Goal: Task Accomplishment & Management: Use online tool/utility

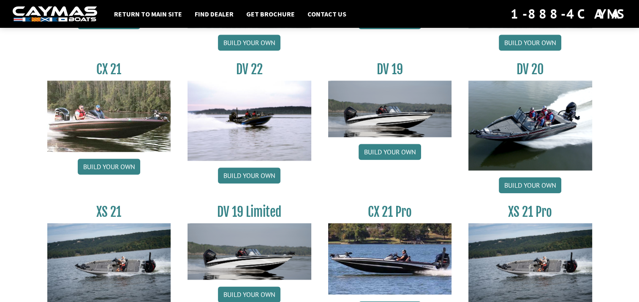
scroll to position [1040, 0]
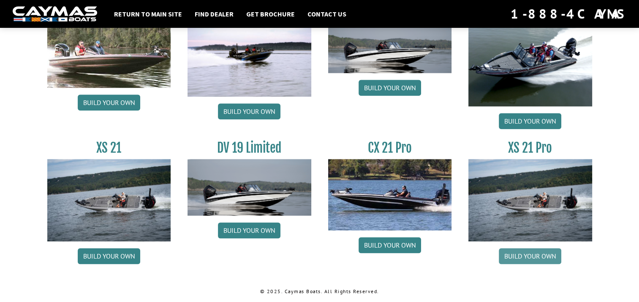
click at [533, 254] on link "Build your own" at bounding box center [530, 256] width 62 height 16
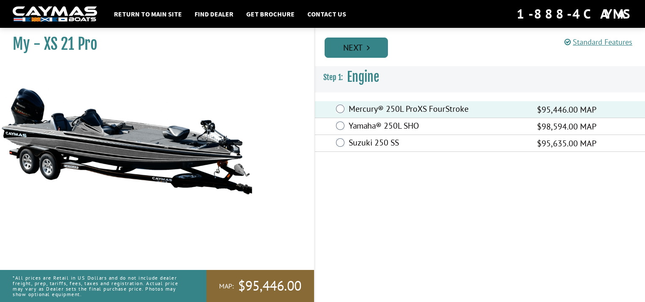
click at [356, 51] on link "Next" at bounding box center [356, 48] width 63 height 20
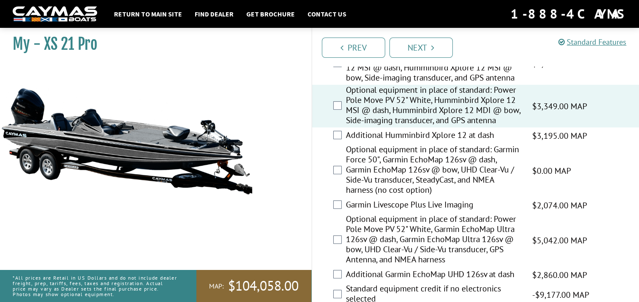
scroll to position [338, 0]
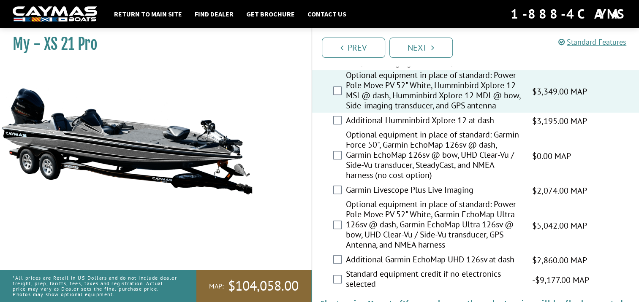
click at [342, 193] on div "Garmin Livescope Plus Live Imaging $2,074.00 MAP $2,448.00 MSRP" at bounding box center [475, 190] width 327 height 17
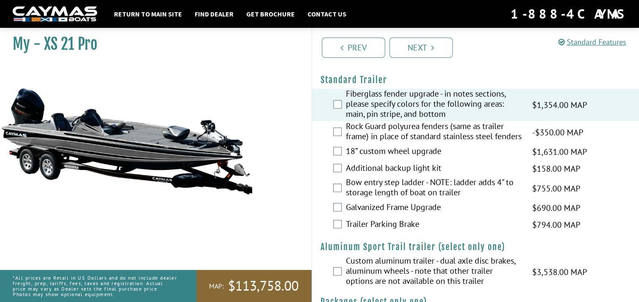
scroll to position [1297, 0]
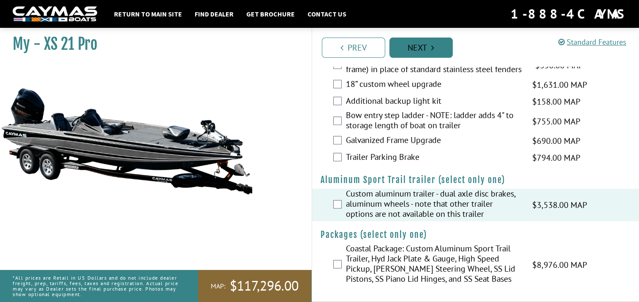
click at [429, 50] on link "Next" at bounding box center [420, 48] width 63 height 20
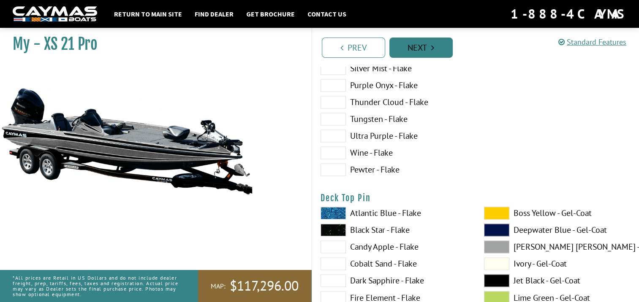
scroll to position [0, 0]
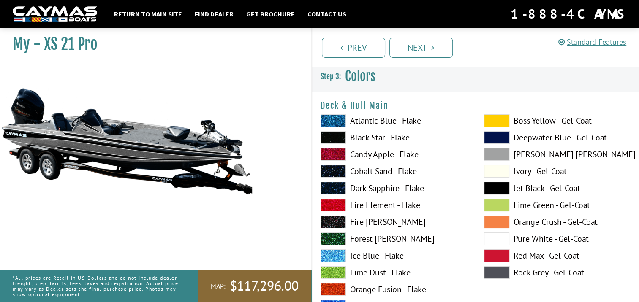
click at [333, 201] on span at bounding box center [332, 205] width 25 height 13
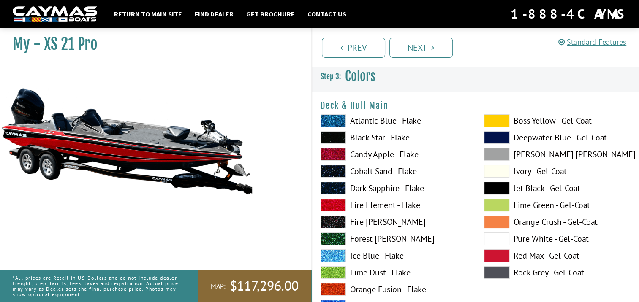
click at [334, 133] on span at bounding box center [332, 137] width 25 height 13
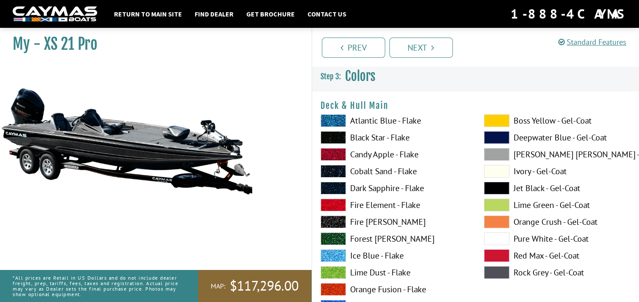
click at [334, 135] on span at bounding box center [332, 137] width 25 height 13
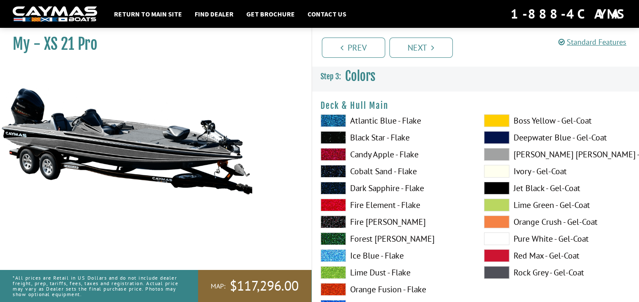
click at [334, 135] on span at bounding box center [332, 137] width 25 height 13
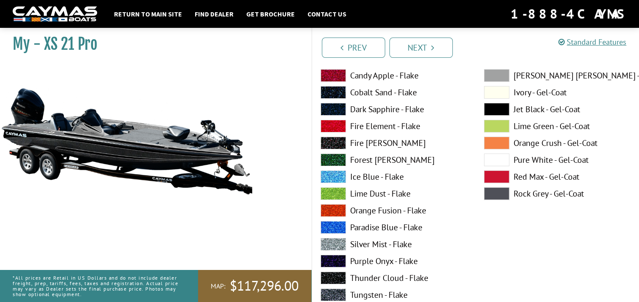
scroll to position [84, 0]
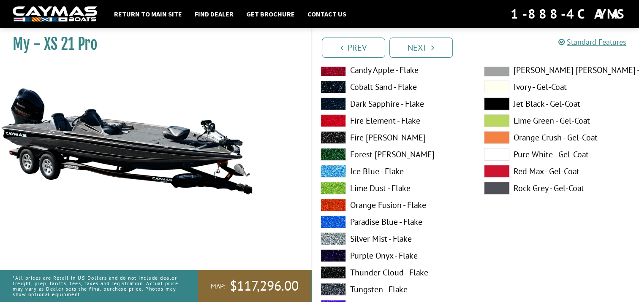
click at [336, 123] on span at bounding box center [332, 120] width 25 height 13
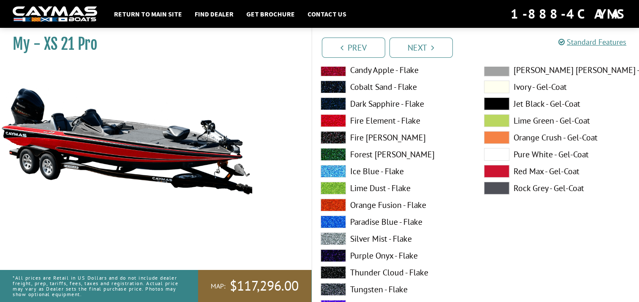
click at [335, 103] on span at bounding box center [332, 104] width 25 height 13
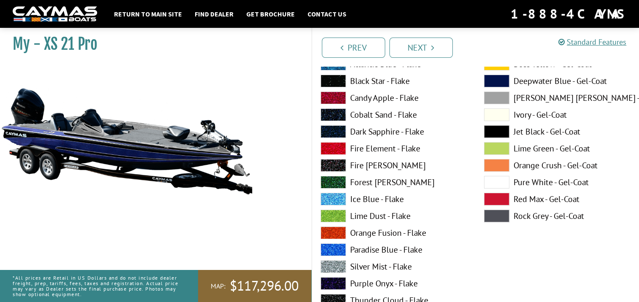
scroll to position [42, 0]
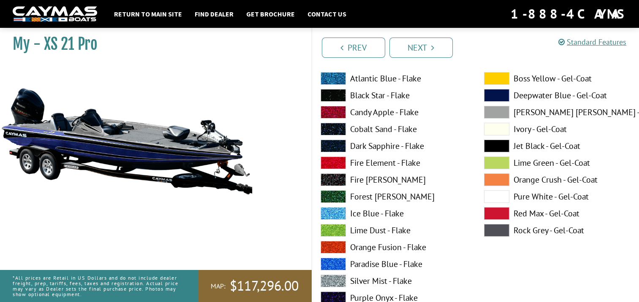
click at [338, 92] on span at bounding box center [332, 95] width 25 height 13
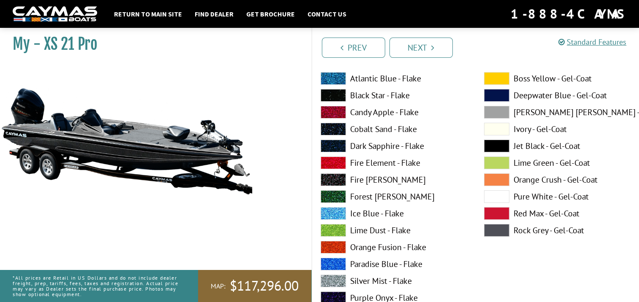
click at [342, 280] on span at bounding box center [332, 281] width 25 height 13
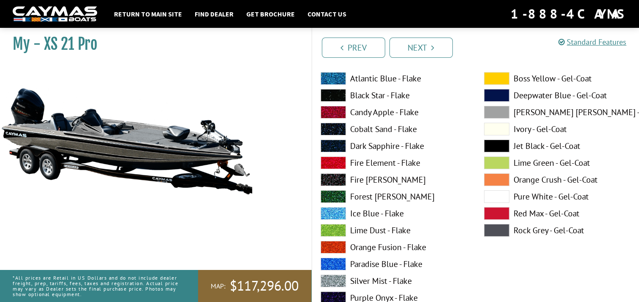
click at [334, 263] on span at bounding box center [332, 264] width 25 height 13
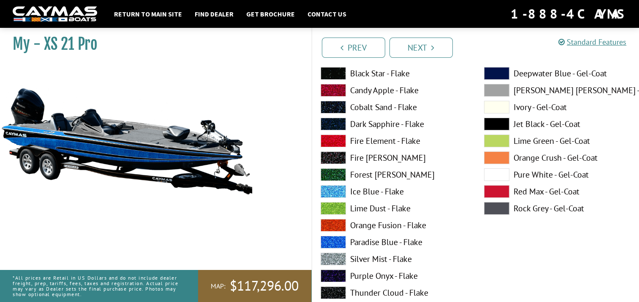
scroll to position [84, 0]
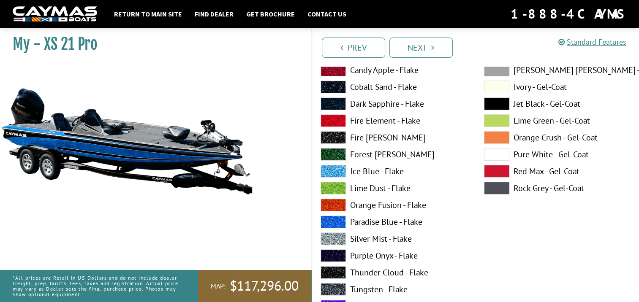
click at [335, 252] on span at bounding box center [332, 256] width 25 height 13
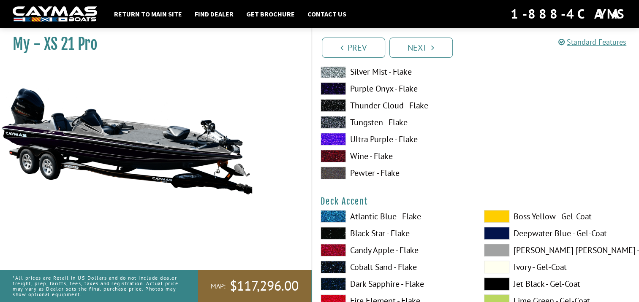
scroll to position [253, 0]
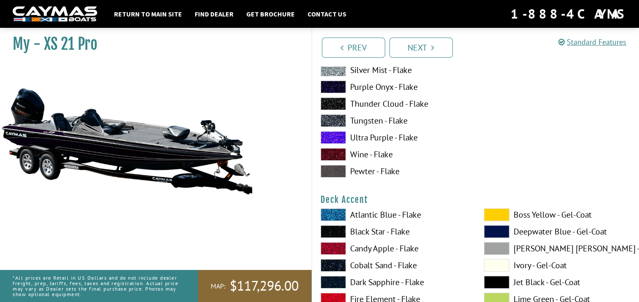
click at [505, 212] on span at bounding box center [496, 215] width 25 height 13
click at [382, 298] on label "Fire Element - Flake" at bounding box center [393, 299] width 147 height 13
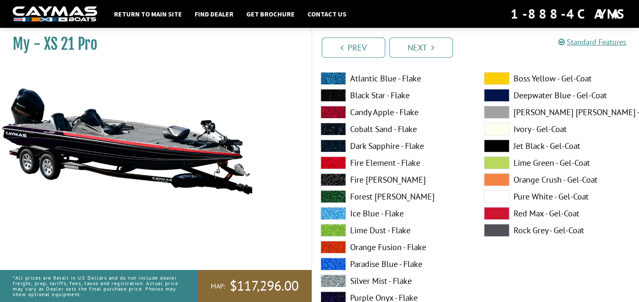
scroll to position [0, 0]
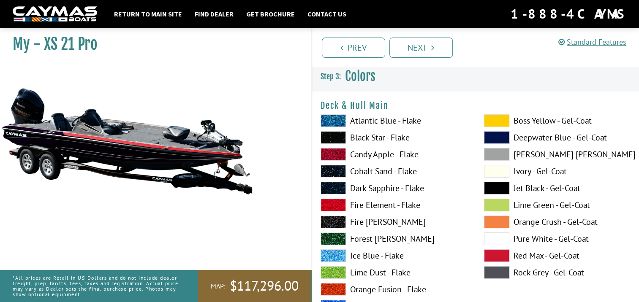
click at [333, 133] on span at bounding box center [332, 137] width 25 height 13
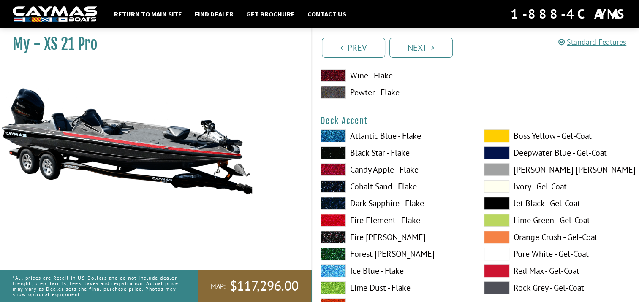
scroll to position [338, 0]
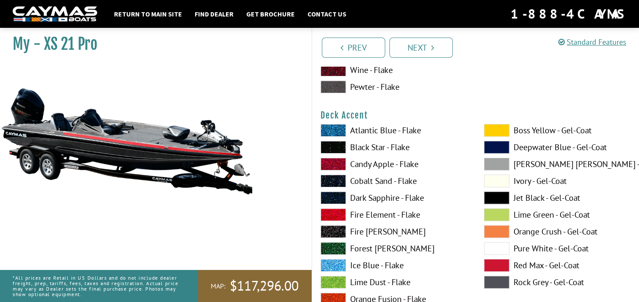
click at [502, 182] on span at bounding box center [496, 181] width 25 height 13
click at [495, 160] on span at bounding box center [496, 164] width 25 height 13
click at [332, 166] on span at bounding box center [332, 164] width 25 height 13
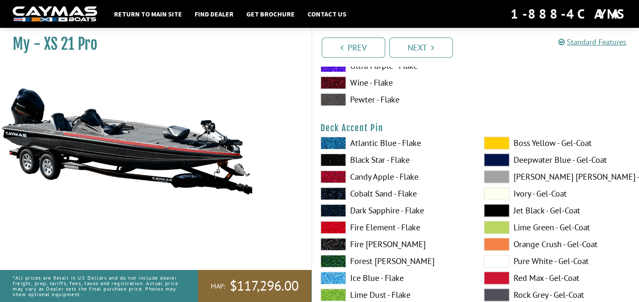
scroll to position [718, 0]
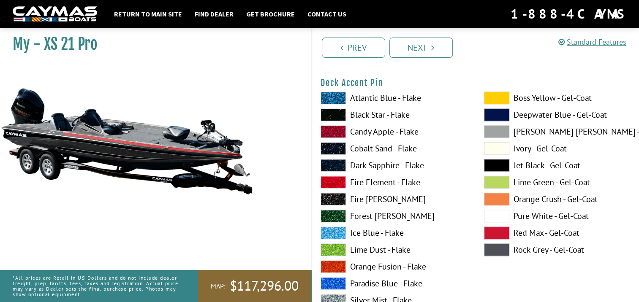
click at [332, 133] on span at bounding box center [332, 131] width 25 height 13
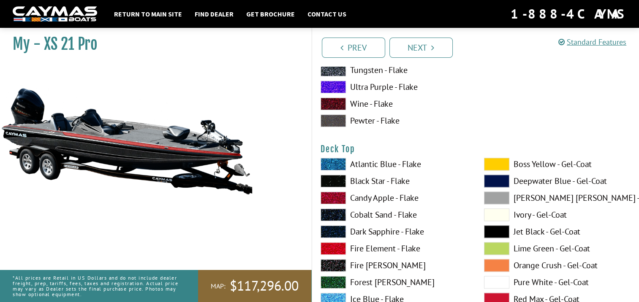
scroll to position [1013, 0]
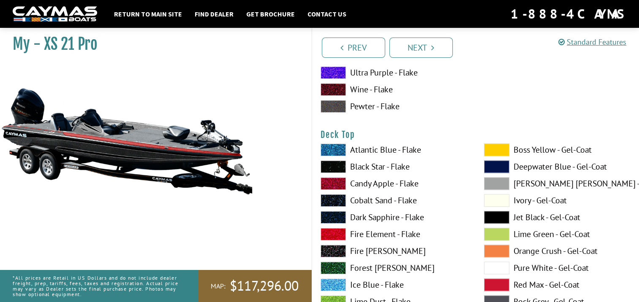
click at [334, 186] on span at bounding box center [332, 183] width 25 height 13
click at [334, 165] on span at bounding box center [332, 166] width 25 height 13
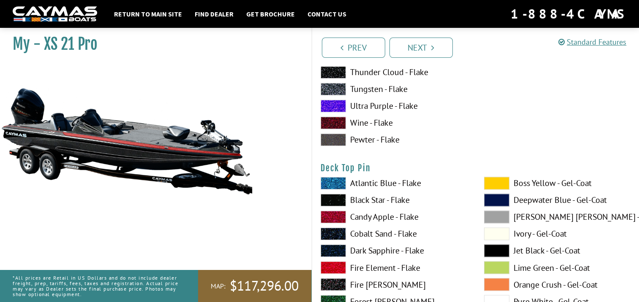
scroll to position [1351, 0]
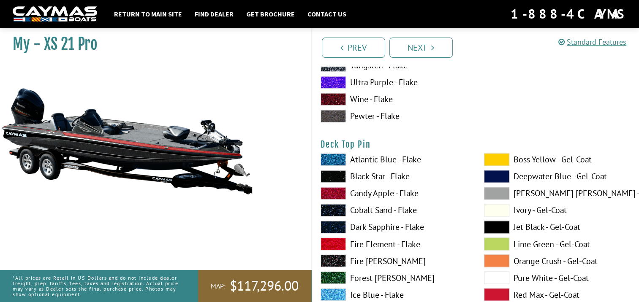
click at [337, 193] on span at bounding box center [332, 193] width 25 height 13
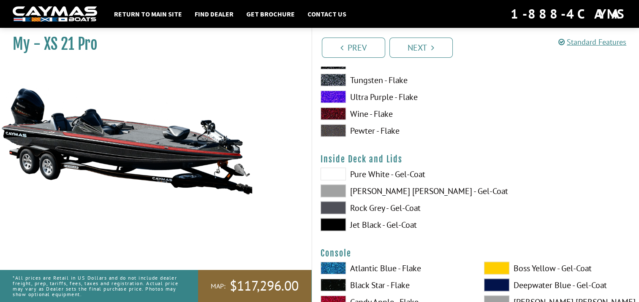
scroll to position [1731, 0]
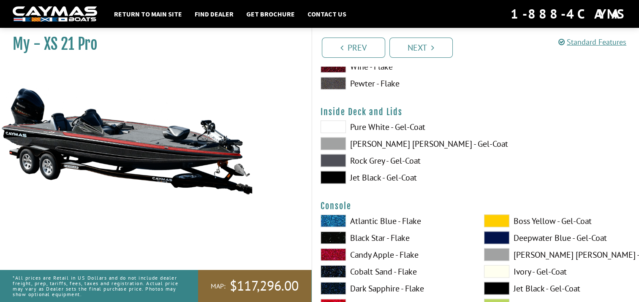
click at [339, 175] on span at bounding box center [332, 177] width 25 height 13
click at [336, 144] on span at bounding box center [332, 144] width 25 height 13
click at [340, 176] on span at bounding box center [332, 177] width 25 height 13
click at [339, 124] on span at bounding box center [332, 127] width 25 height 13
click at [338, 176] on span at bounding box center [332, 177] width 25 height 13
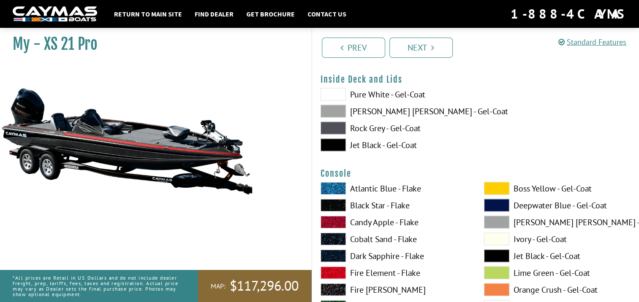
scroll to position [1815, 0]
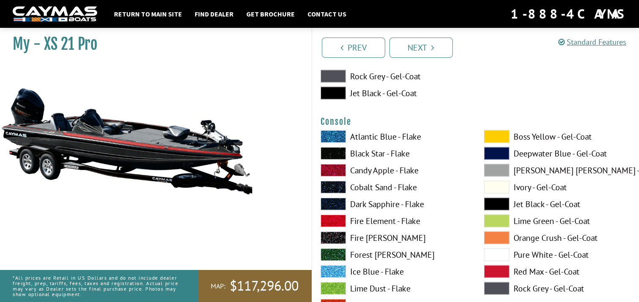
click at [336, 168] on span at bounding box center [332, 170] width 25 height 13
click at [339, 155] on span at bounding box center [332, 153] width 25 height 13
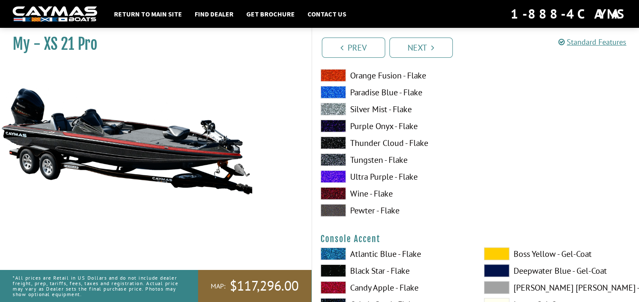
scroll to position [2153, 0]
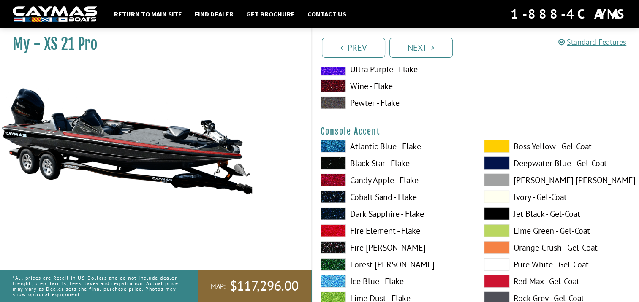
click at [333, 179] on span at bounding box center [332, 180] width 25 height 13
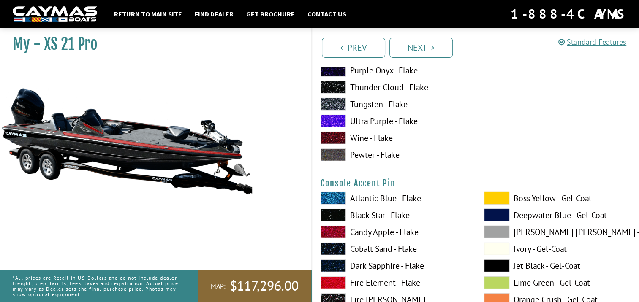
scroll to position [2491, 0]
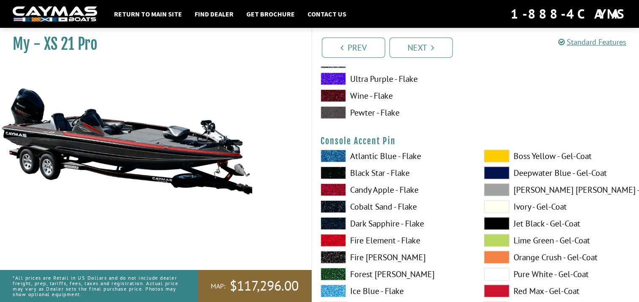
click at [339, 187] on span at bounding box center [332, 190] width 25 height 13
click at [339, 174] on span at bounding box center [332, 173] width 25 height 13
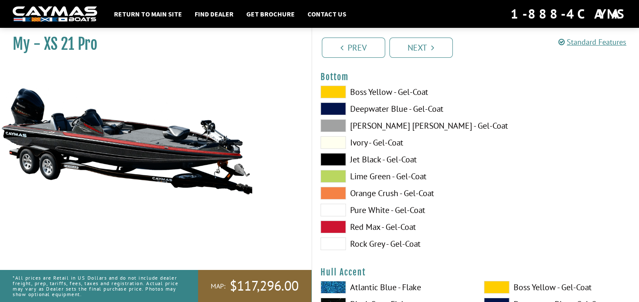
scroll to position [2913, 0]
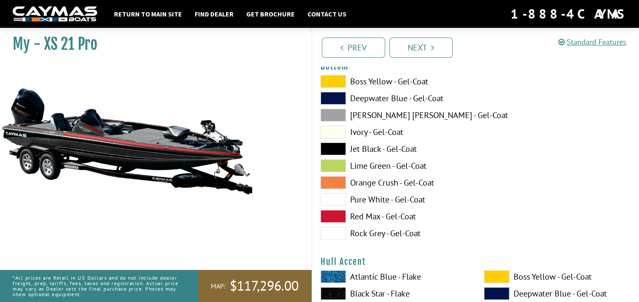
click at [338, 215] on span at bounding box center [332, 216] width 25 height 13
click at [338, 131] on span at bounding box center [332, 132] width 25 height 13
click at [337, 152] on span at bounding box center [332, 149] width 25 height 13
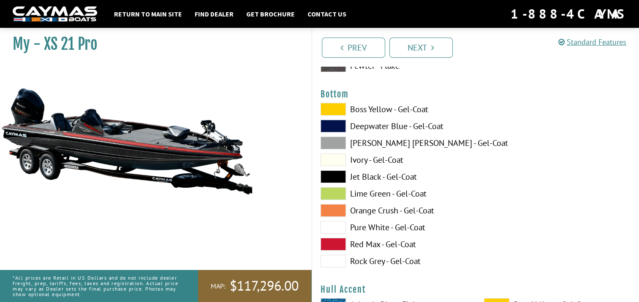
scroll to position [2871, 0]
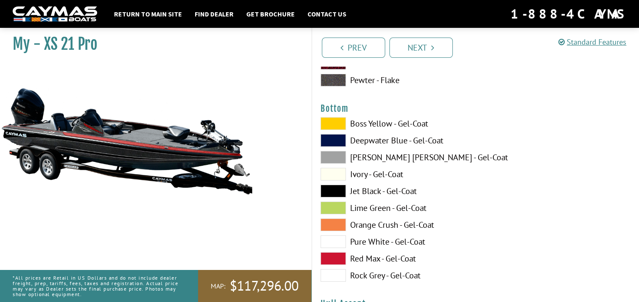
click at [334, 124] on span at bounding box center [332, 123] width 25 height 13
click at [337, 188] on span at bounding box center [332, 191] width 25 height 13
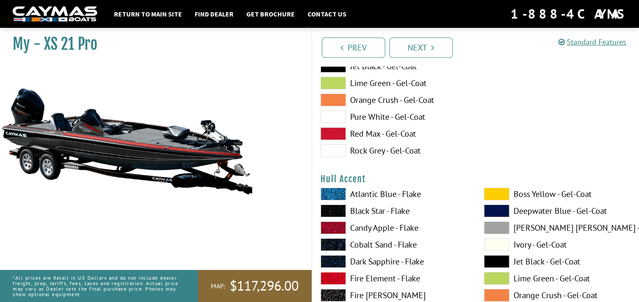
scroll to position [2998, 0]
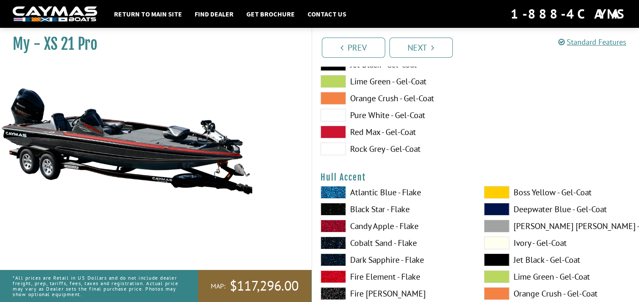
click at [337, 225] on span at bounding box center [332, 226] width 25 height 13
click at [497, 192] on span at bounding box center [496, 192] width 25 height 13
click at [338, 223] on span at bounding box center [332, 226] width 25 height 13
click at [335, 275] on span at bounding box center [332, 277] width 25 height 13
click at [338, 220] on span at bounding box center [332, 226] width 25 height 13
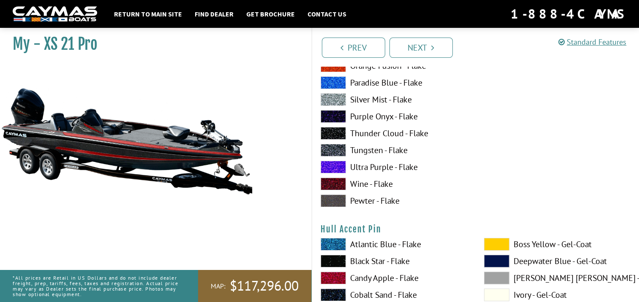
scroll to position [3335, 0]
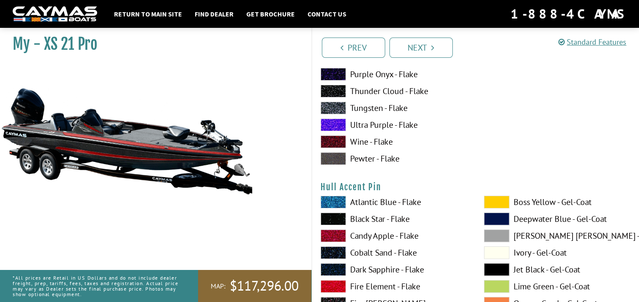
click at [335, 235] on span at bounding box center [332, 236] width 25 height 13
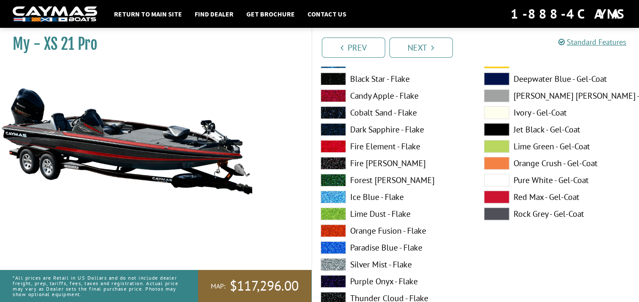
scroll to position [3462, 0]
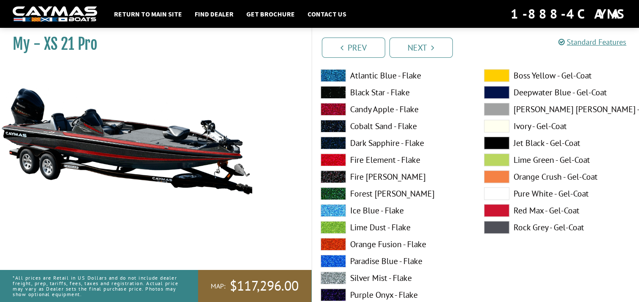
click at [499, 195] on span at bounding box center [496, 193] width 25 height 13
click at [501, 226] on span at bounding box center [496, 227] width 25 height 13
click at [502, 192] on span at bounding box center [496, 193] width 25 height 13
click at [496, 120] on span at bounding box center [496, 126] width 25 height 13
click at [498, 193] on span at bounding box center [496, 193] width 25 height 13
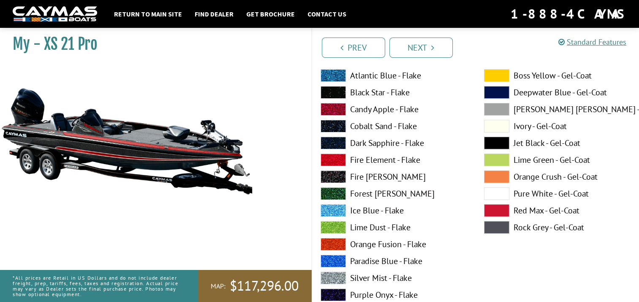
click at [335, 160] on span at bounding box center [332, 160] width 25 height 13
click at [332, 91] on span at bounding box center [332, 92] width 25 height 13
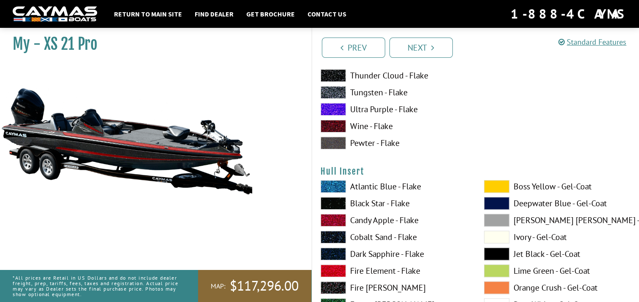
scroll to position [3715, 0]
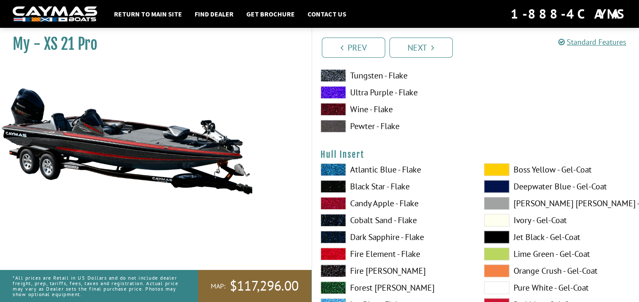
click at [336, 201] on span at bounding box center [332, 203] width 25 height 13
click at [336, 182] on span at bounding box center [332, 186] width 25 height 13
click at [336, 202] on span at bounding box center [332, 203] width 25 height 13
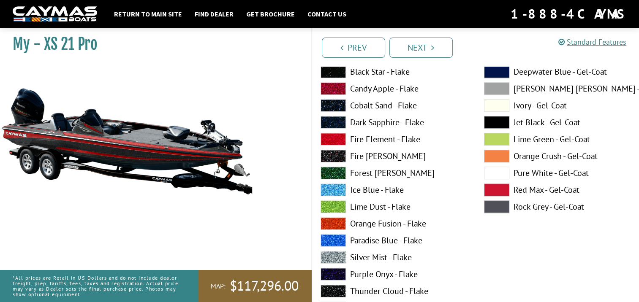
scroll to position [3842, 0]
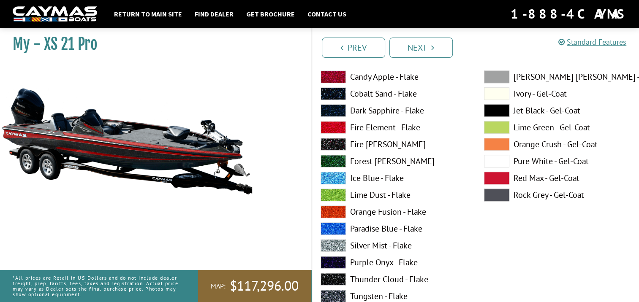
click at [337, 259] on span at bounding box center [332, 262] width 25 height 13
click at [338, 110] on span at bounding box center [332, 110] width 25 height 13
click at [337, 129] on span at bounding box center [332, 127] width 25 height 13
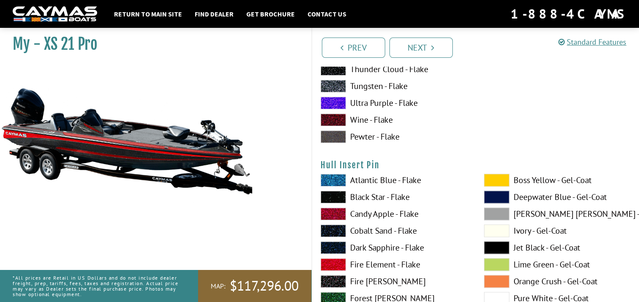
scroll to position [4095, 0]
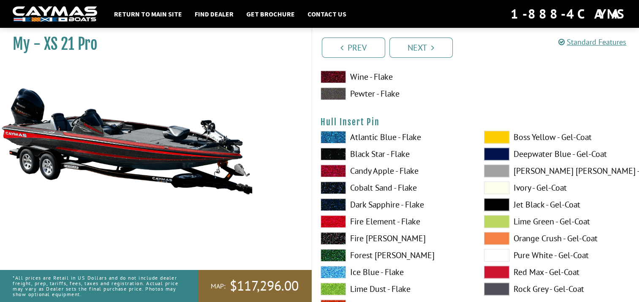
click at [335, 169] on span at bounding box center [332, 171] width 25 height 13
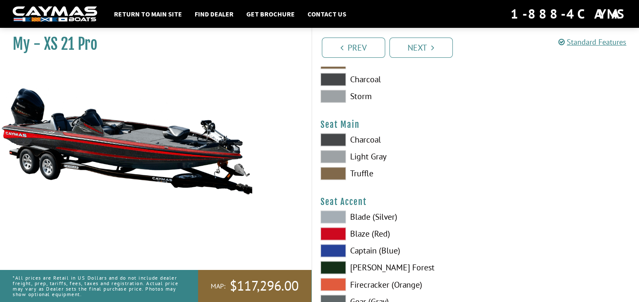
scroll to position [4433, 0]
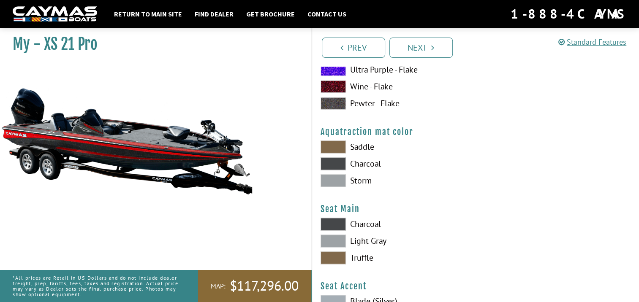
click at [336, 163] on span at bounding box center [332, 163] width 25 height 13
click at [337, 181] on span at bounding box center [332, 180] width 25 height 13
click at [334, 144] on span at bounding box center [332, 147] width 25 height 13
click at [337, 163] on span at bounding box center [332, 163] width 25 height 13
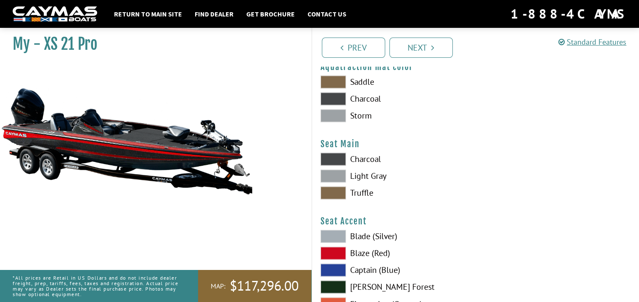
scroll to position [4518, 0]
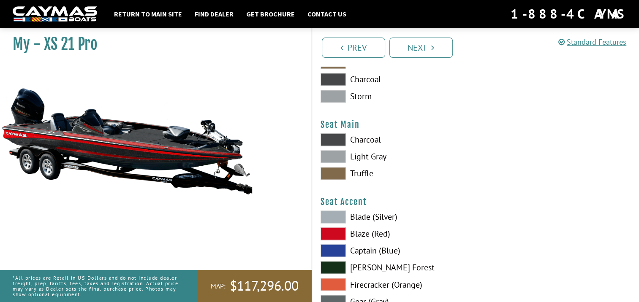
click at [336, 138] on span at bounding box center [332, 139] width 25 height 13
click at [335, 155] on span at bounding box center [332, 156] width 25 height 13
click at [333, 168] on span at bounding box center [332, 173] width 25 height 13
click at [338, 135] on span at bounding box center [332, 139] width 25 height 13
click at [334, 172] on span at bounding box center [332, 173] width 25 height 13
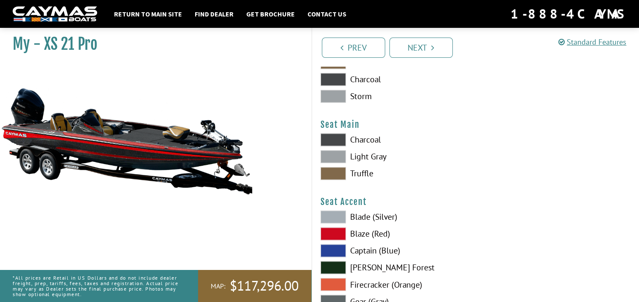
click at [334, 142] on span at bounding box center [332, 139] width 25 height 13
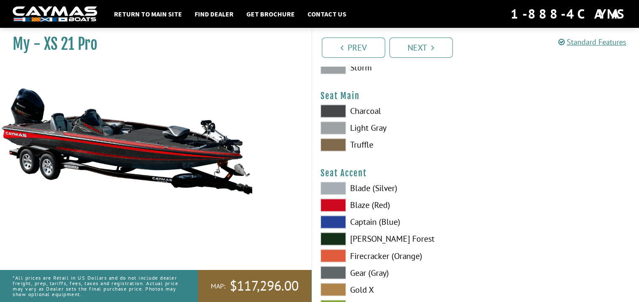
scroll to position [4602, 0]
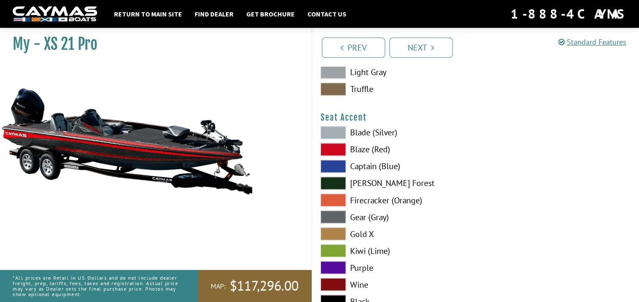
click at [334, 150] on span at bounding box center [332, 149] width 25 height 13
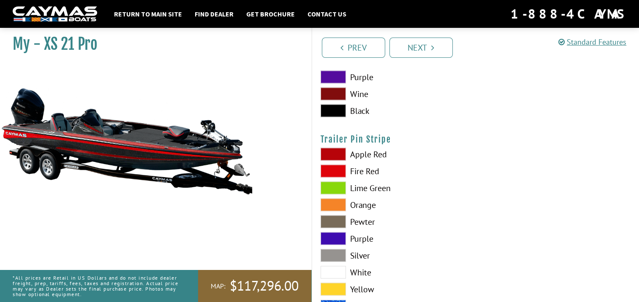
scroll to position [4813, 0]
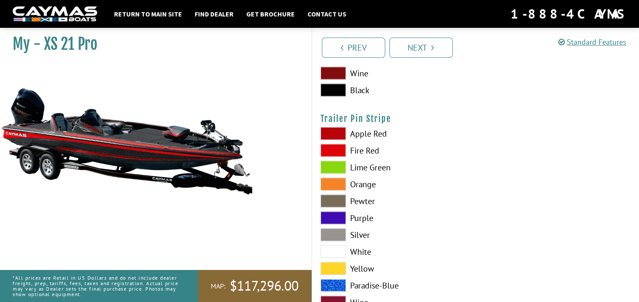
click at [335, 148] on span at bounding box center [332, 150] width 25 height 13
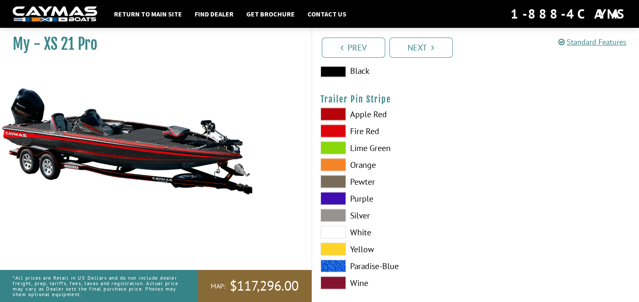
scroll to position [4844, 0]
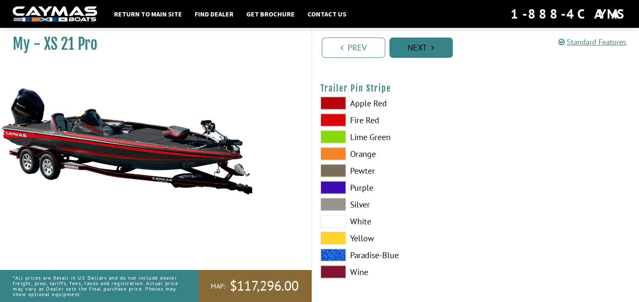
click at [422, 49] on link "Next" at bounding box center [420, 48] width 63 height 20
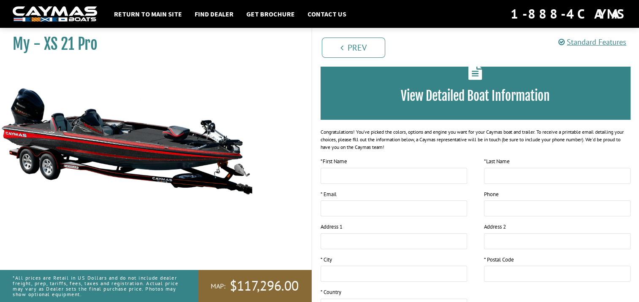
scroll to position [0, 0]
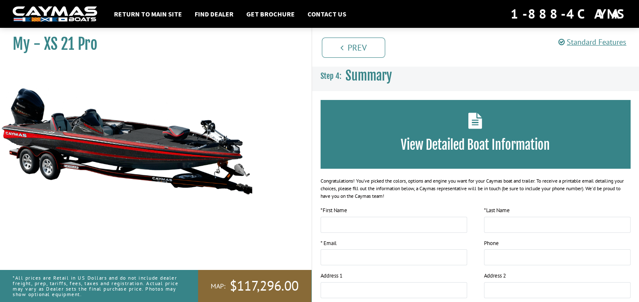
click at [192, 169] on img at bounding box center [126, 141] width 253 height 154
click at [352, 43] on link "Prev" at bounding box center [353, 48] width 63 height 20
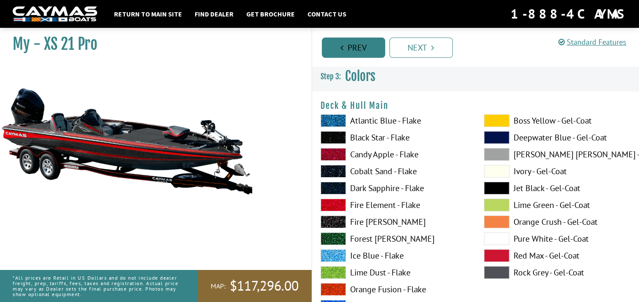
click at [350, 48] on link "Prev" at bounding box center [353, 48] width 63 height 20
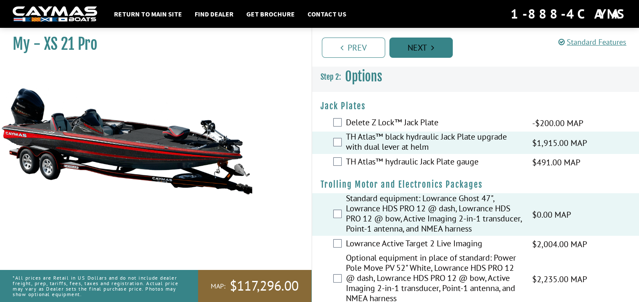
click at [398, 45] on link "Next" at bounding box center [420, 48] width 63 height 20
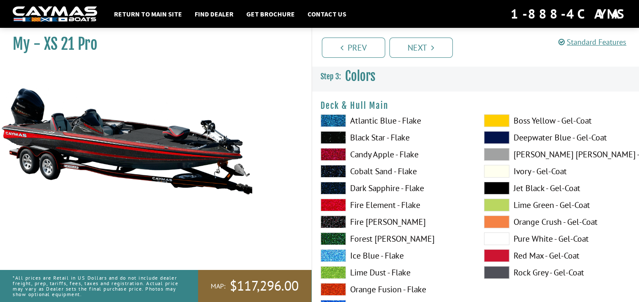
click at [339, 124] on span at bounding box center [332, 120] width 25 height 13
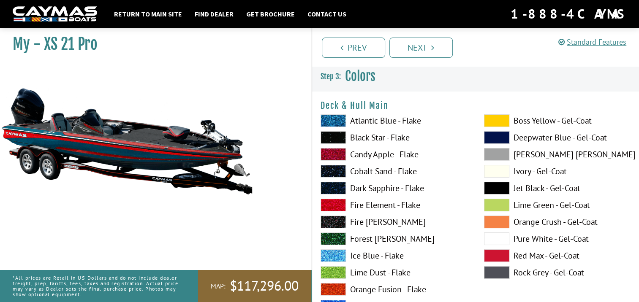
click at [336, 150] on span at bounding box center [332, 154] width 25 height 13
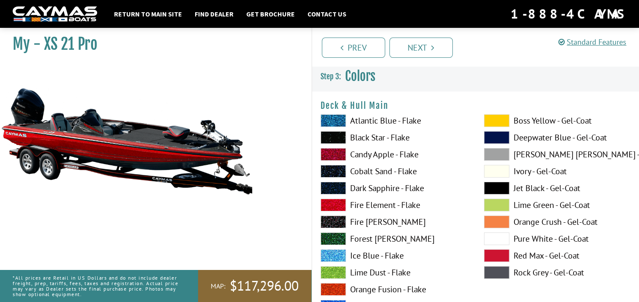
click at [338, 252] on span at bounding box center [332, 256] width 25 height 13
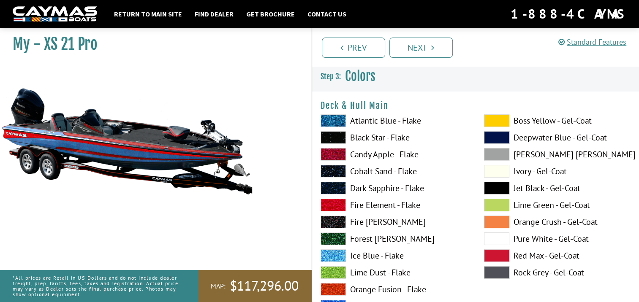
click at [336, 119] on span at bounding box center [332, 120] width 25 height 13
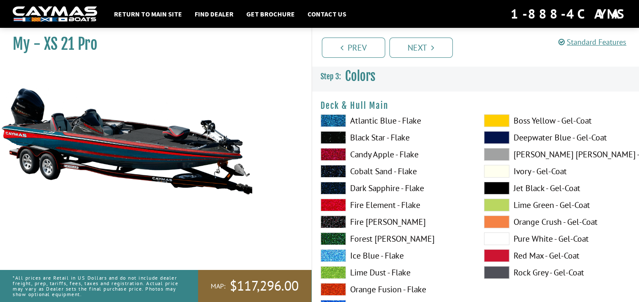
click at [336, 156] on span at bounding box center [332, 154] width 25 height 13
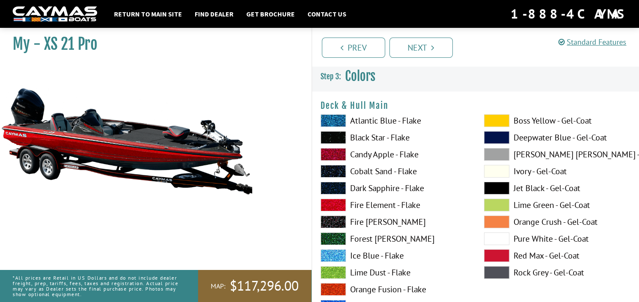
click at [336, 132] on span at bounding box center [332, 137] width 25 height 13
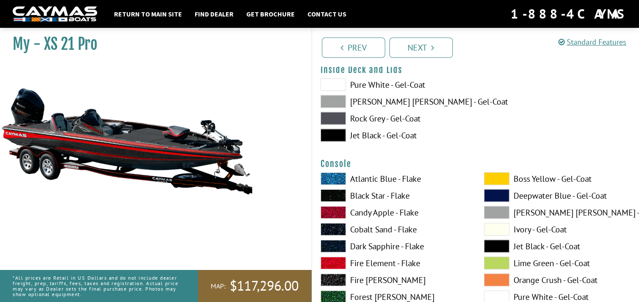
scroll to position [1689, 0]
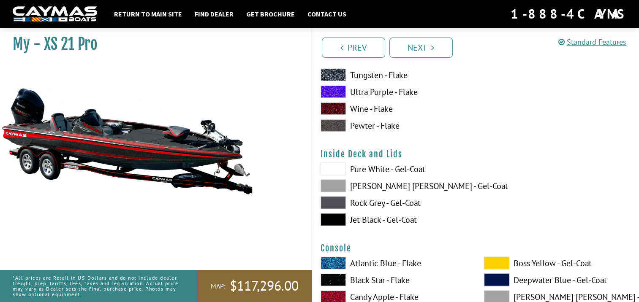
click at [336, 182] on span at bounding box center [332, 186] width 25 height 13
click at [336, 164] on span at bounding box center [332, 169] width 25 height 13
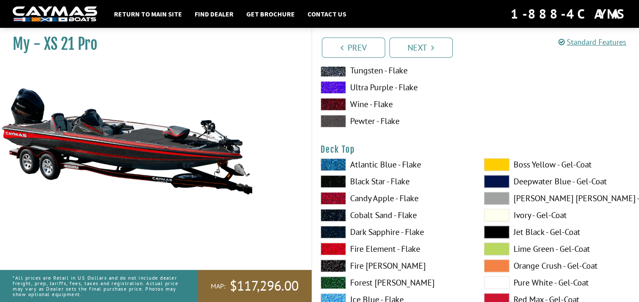
scroll to position [1013, 0]
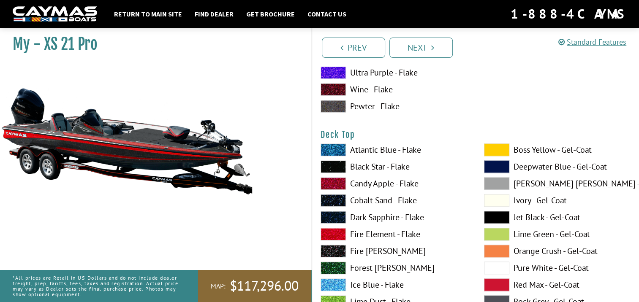
click at [336, 150] on span at bounding box center [332, 150] width 25 height 13
click at [333, 163] on span at bounding box center [332, 166] width 25 height 13
click at [144, 14] on link "Return to main site" at bounding box center [148, 13] width 76 height 11
